Goal: Task Accomplishment & Management: Use online tool/utility

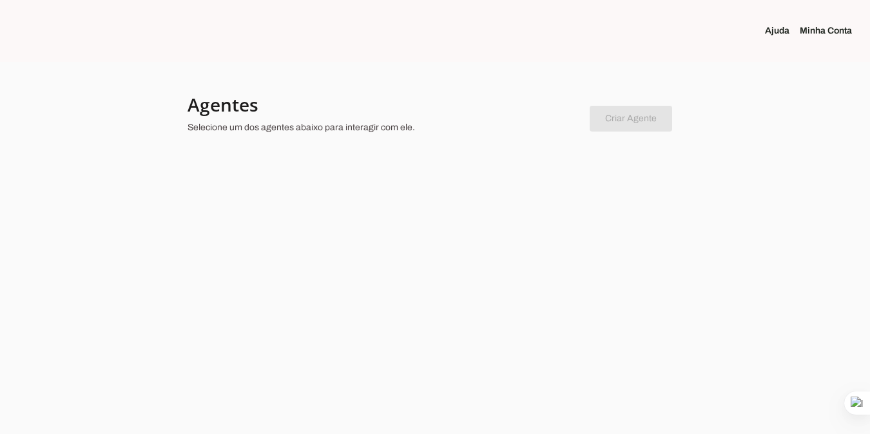
drag, startPoint x: 466, startPoint y: 216, endPoint x: 476, endPoint y: 208, distance: 12.9
click at [466, 216] on div at bounding box center [435, 217] width 870 height 434
click at [810, 28] on link "Minha Conta" at bounding box center [831, 30] width 62 height 13
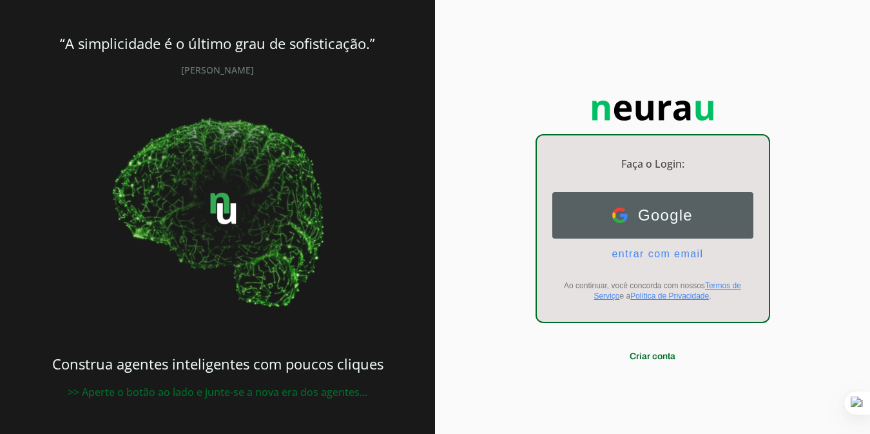
click at [650, 215] on span "Google" at bounding box center [659, 215] width 65 height 18
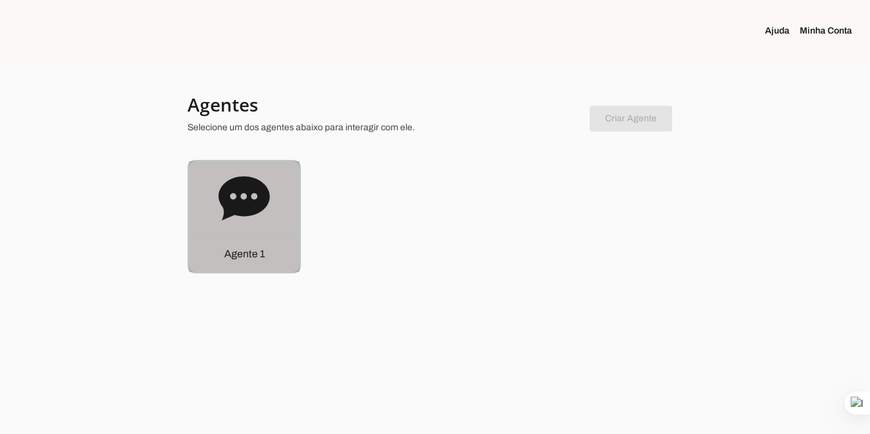
click at [259, 256] on p "Agente 1" at bounding box center [244, 253] width 41 height 15
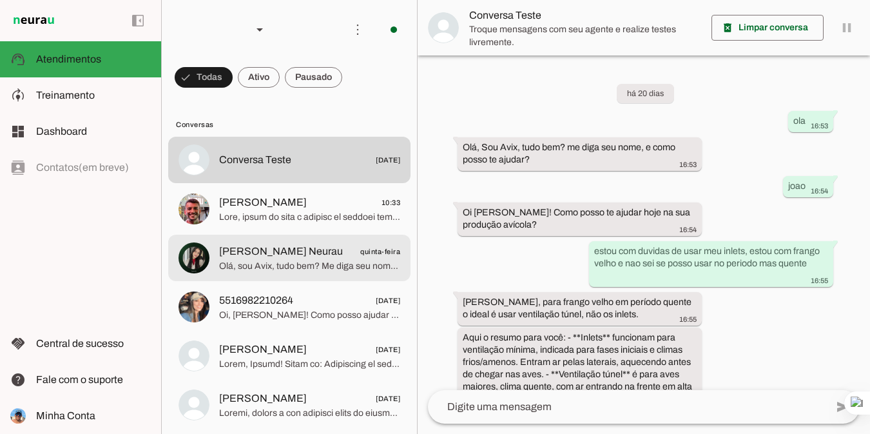
scroll to position [776, 0]
